Goal: Navigation & Orientation: Understand site structure

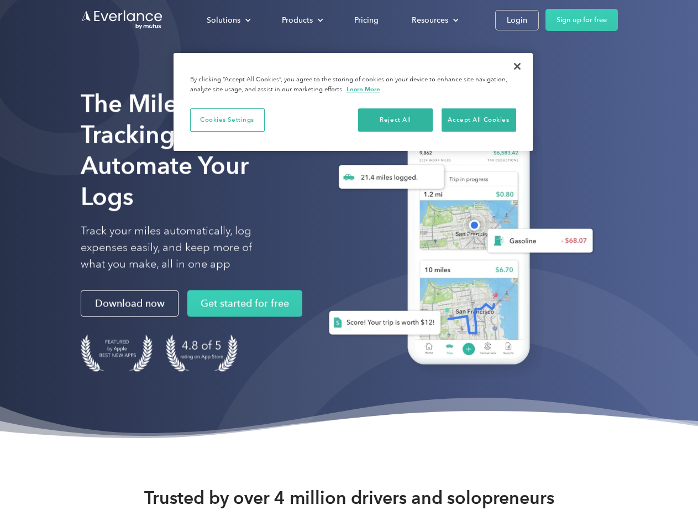
click at [228, 20] on div "Solutions" at bounding box center [224, 20] width 34 height 14
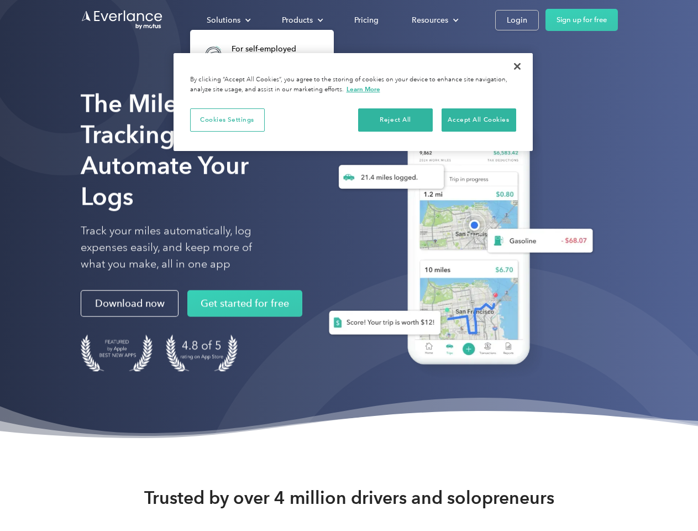
click at [301, 20] on div "Products" at bounding box center [297, 20] width 31 height 14
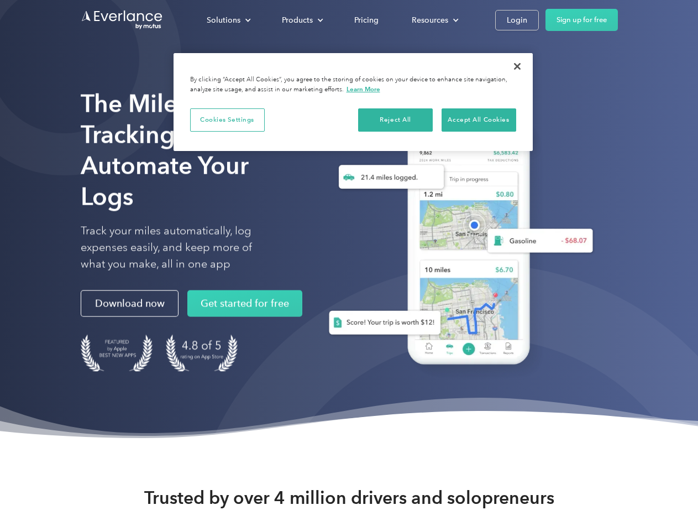
click at [434, 20] on div "Resources" at bounding box center [430, 20] width 36 height 14
click at [227, 119] on button "Cookies Settings" at bounding box center [227, 119] width 75 height 23
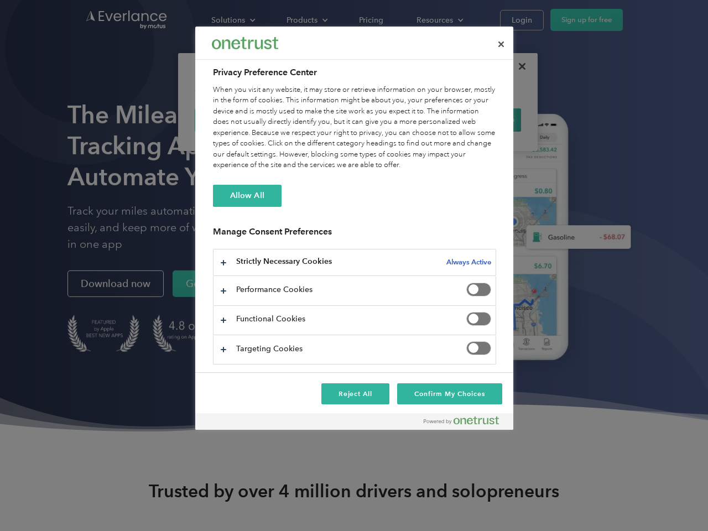
click at [396, 119] on div "When you visit any website, it may store or retrieve information on your browse…" at bounding box center [354, 128] width 283 height 86
click at [479, 119] on div "When you visit any website, it may store or retrieve information on your browse…" at bounding box center [354, 128] width 283 height 86
click at [517, 66] on div at bounding box center [354, 265] width 708 height 531
